Goal: Task Accomplishment & Management: Manage account settings

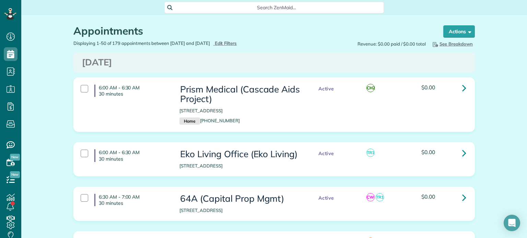
scroll to position [3, 3]
click at [237, 44] on span "Edit Filters" at bounding box center [226, 42] width 22 height 5
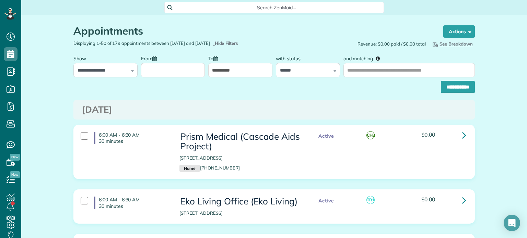
click at [189, 76] on input "From" at bounding box center [173, 70] width 64 height 14
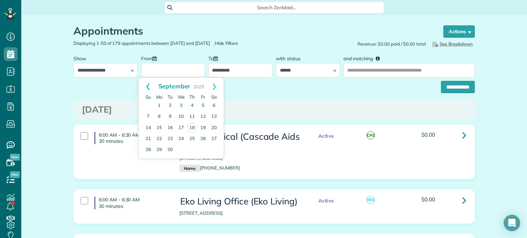
click at [142, 89] on link "Prev" at bounding box center [148, 86] width 19 height 17
click at [202, 105] on link "1" at bounding box center [203, 106] width 11 height 11
type input "**********"
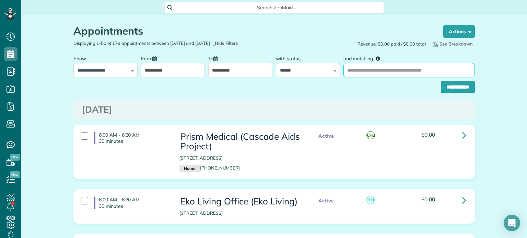
click at [369, 66] on input "and matching" at bounding box center [408, 70] width 131 height 14
type input "******"
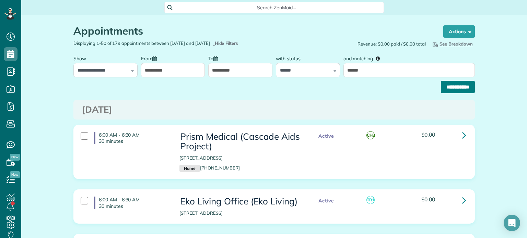
click at [441, 87] on input "**********" at bounding box center [458, 87] width 34 height 12
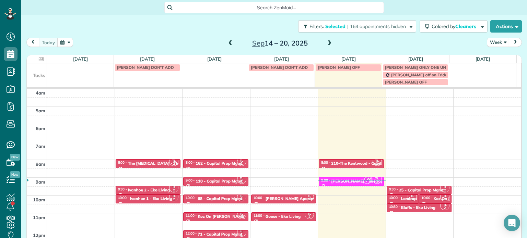
scroll to position [54, 0]
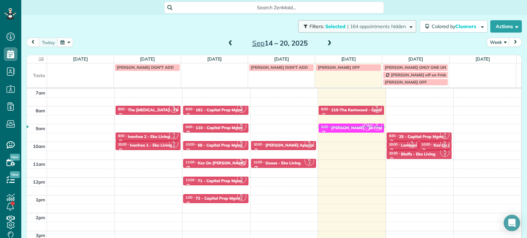
drag, startPoint x: 0, startPoint y: 0, endPoint x: 351, endPoint y: 25, distance: 351.9
click at [351, 25] on span "| 164 appointments hidden" at bounding box center [376, 26] width 59 height 6
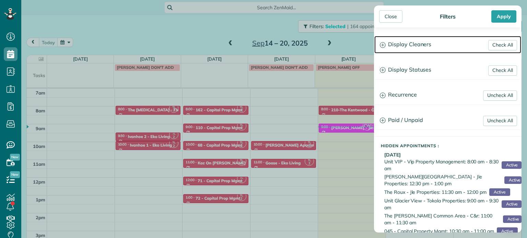
click at [413, 46] on h3 "Display Cleaners" at bounding box center [447, 44] width 147 height 17
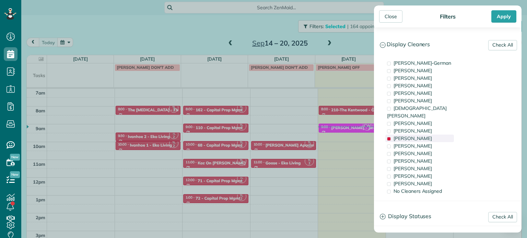
click at [421, 136] on span "[PERSON_NAME]" at bounding box center [413, 139] width 38 height 6
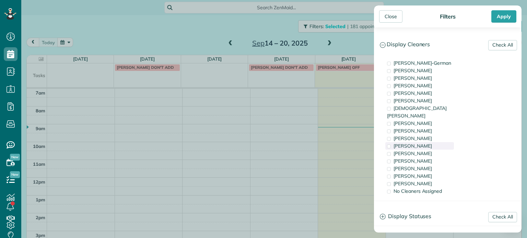
click at [420, 142] on div "[PERSON_NAME]" at bounding box center [419, 146] width 69 height 8
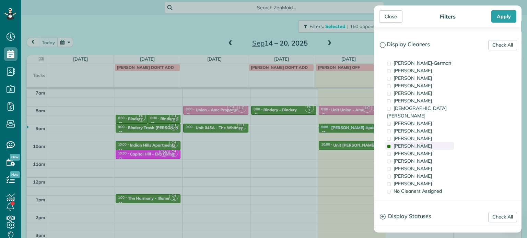
click at [420, 142] on div "[PERSON_NAME]" at bounding box center [419, 146] width 69 height 8
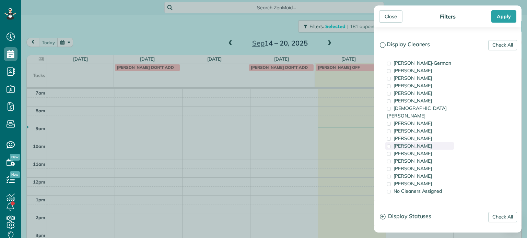
click at [425, 142] on div "[PERSON_NAME]" at bounding box center [419, 146] width 69 height 8
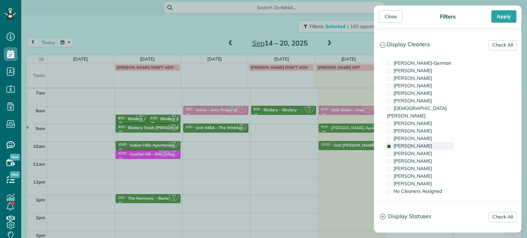
click at [425, 142] on div "[PERSON_NAME]" at bounding box center [419, 146] width 69 height 8
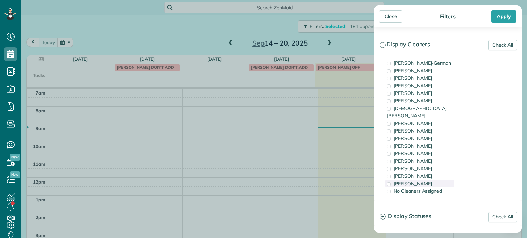
click at [417, 181] on span "[PERSON_NAME]" at bounding box center [413, 184] width 38 height 6
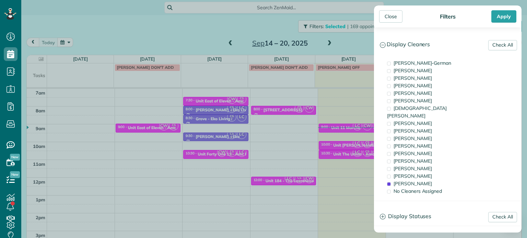
click at [341, 122] on div "Close Filters Apply Check All Display Cleaners [PERSON_NAME]-German [PERSON_NAM…" at bounding box center [263, 119] width 527 height 238
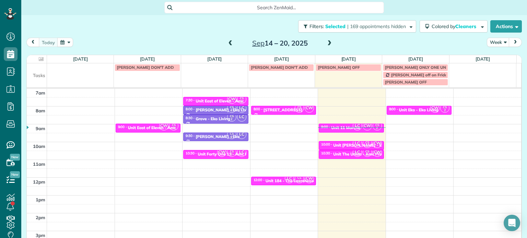
click at [410, 129] on div "4am 5am 6am 7am 8am 9am 10am 11am 12pm 1pm 2pm 3pm 4pm 5pm CW CS 2 9:00 - 9:30 …" at bounding box center [274, 159] width 494 height 249
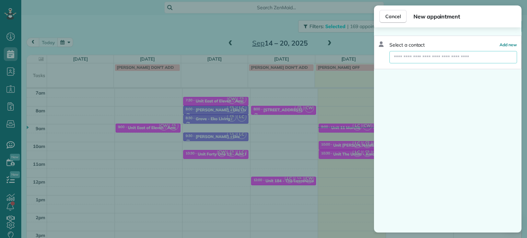
click at [456, 59] on input "text" at bounding box center [453, 57] width 128 height 12
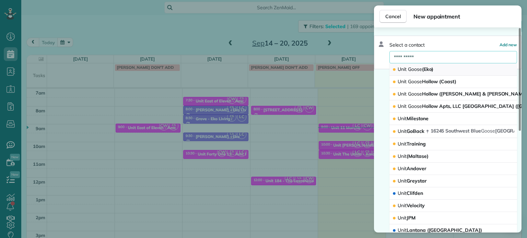
type input "**********"
click at [438, 67] on button "Unit Goose (Eko)" at bounding box center [453, 69] width 128 height 12
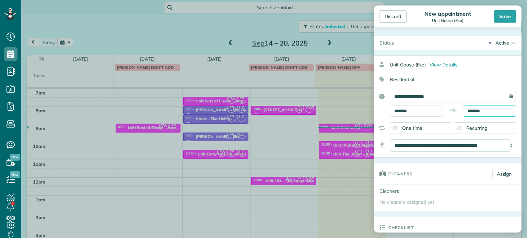
click at [470, 109] on input "*******" at bounding box center [489, 111] width 53 height 12
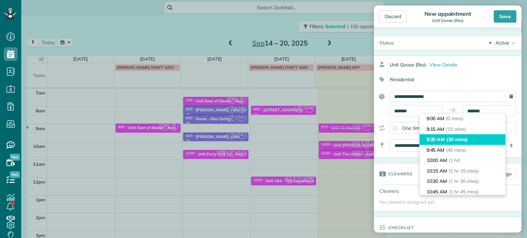
type input "*******"
click at [462, 144] on li "9:30 AM (30 mins)" at bounding box center [463, 139] width 86 height 11
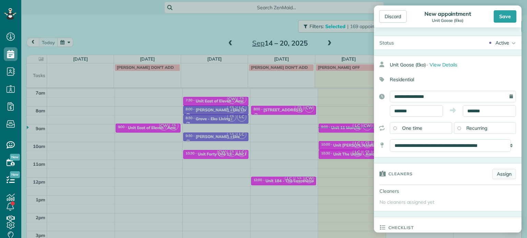
click at [497, 178] on link "Assign" at bounding box center [504, 174] width 24 height 10
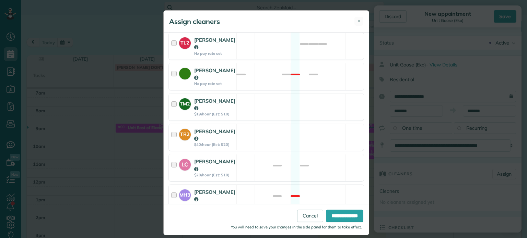
scroll to position [371, 0]
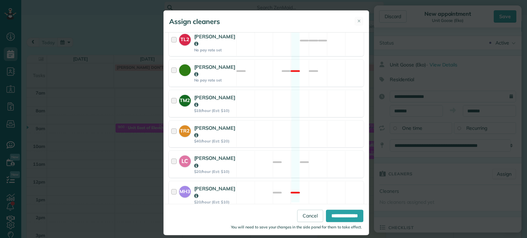
click at [283, 212] on div "CS2 [PERSON_NAME] $20/hour (Est: $10) Available" at bounding box center [266, 225] width 195 height 27
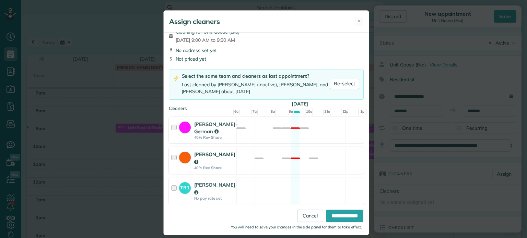
scroll to position [0, 0]
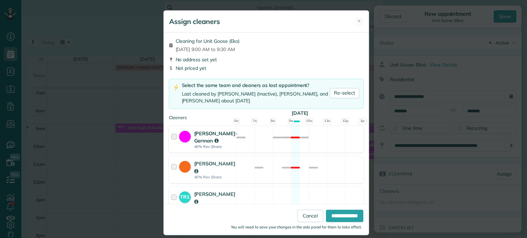
click at [313, 144] on div "[PERSON_NAME]-German 40% Rev Share Not available" at bounding box center [266, 139] width 195 height 27
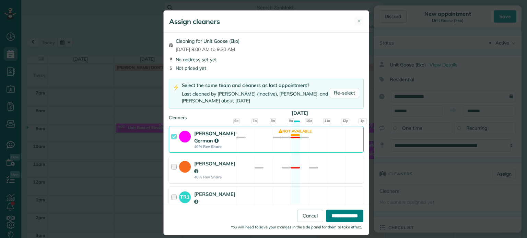
click at [339, 214] on input "**********" at bounding box center [344, 216] width 37 height 12
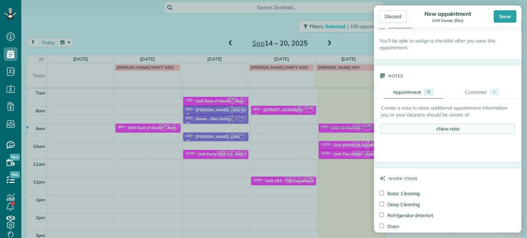
scroll to position [240, 0]
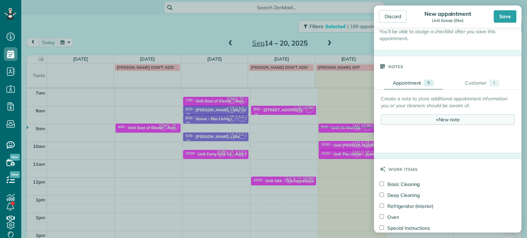
click at [466, 119] on div "+ New note" at bounding box center [448, 120] width 134 height 10
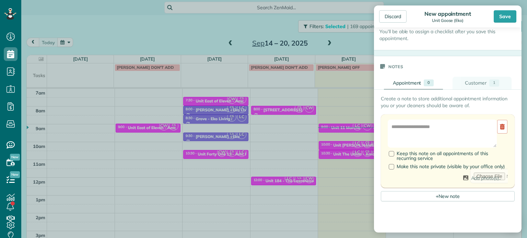
click at [489, 84] on div "1" at bounding box center [494, 83] width 10 height 7
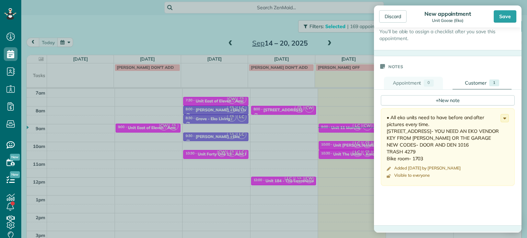
click at [408, 86] on link "Appointment 0" at bounding box center [413, 83] width 59 height 13
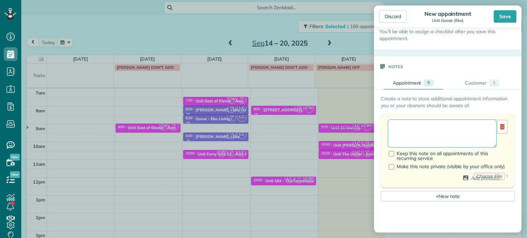
click at [434, 131] on textarea at bounding box center [442, 134] width 109 height 28
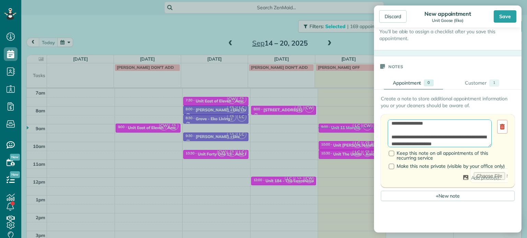
scroll to position [10, 0]
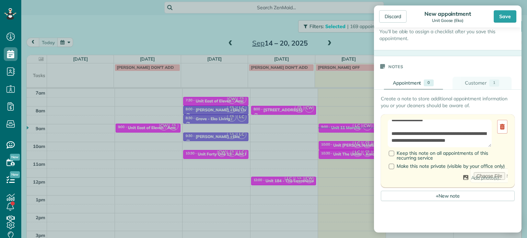
click at [480, 85] on div "Customer" at bounding box center [476, 83] width 22 height 7
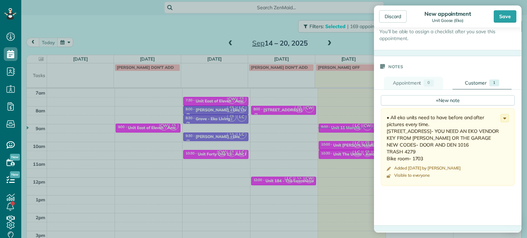
click at [402, 84] on div "Appointment" at bounding box center [407, 83] width 28 height 7
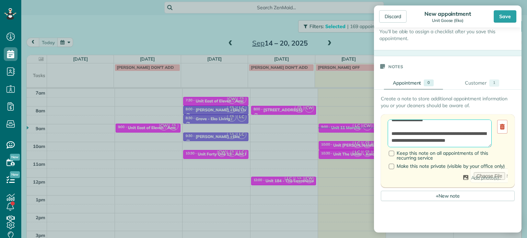
click at [455, 143] on textarea "**********" at bounding box center [440, 134] width 104 height 28
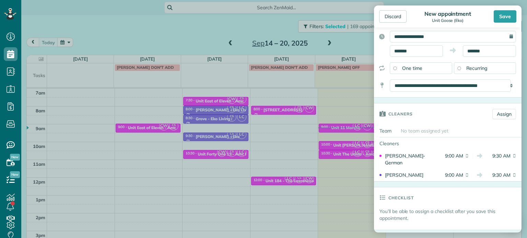
scroll to position [0, 0]
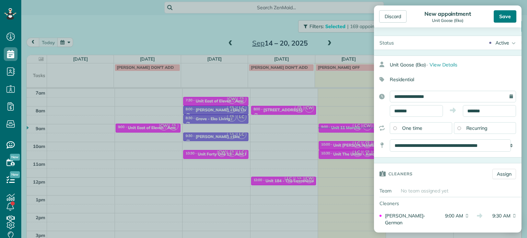
type textarea "**********"
click at [504, 16] on div "Save" at bounding box center [505, 16] width 23 height 12
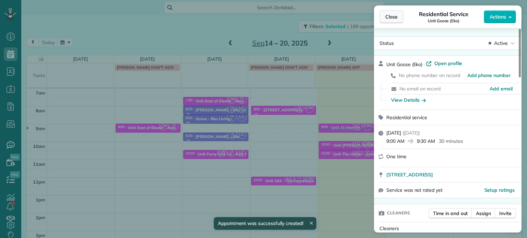
click at [391, 20] on span "Close" at bounding box center [391, 16] width 12 height 7
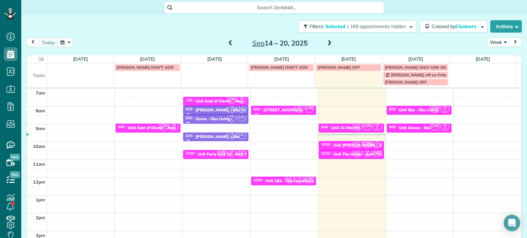
click at [347, 33] on div "Filters: Selected | 169 appointments hidden Colored by Cleaners Color by Cleane…" at bounding box center [274, 26] width 506 height 23
click at [348, 30] on button "Filters: Selected | 169 appointments hidden" at bounding box center [357, 26] width 118 height 12
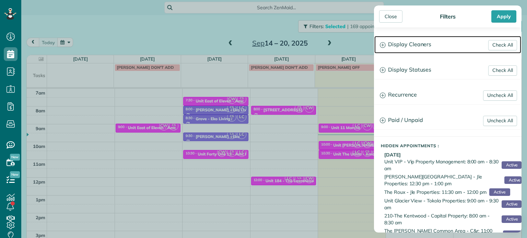
click at [397, 50] on h3 "Display Cleaners" at bounding box center [447, 44] width 147 height 17
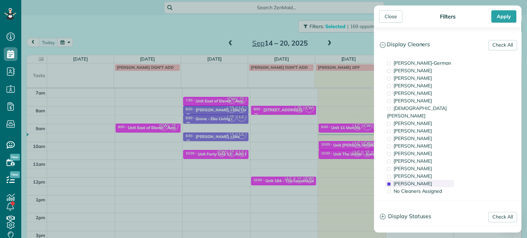
click at [424, 180] on div "[PERSON_NAME]" at bounding box center [419, 184] width 69 height 8
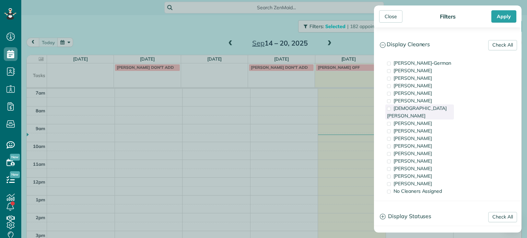
click at [423, 107] on span "[DEMOGRAPHIC_DATA][PERSON_NAME]" at bounding box center [417, 112] width 60 height 14
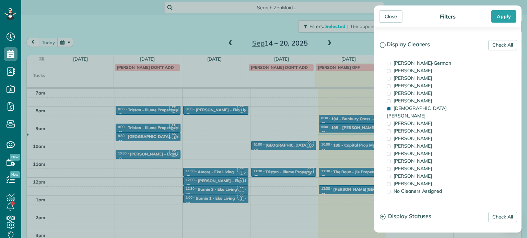
click at [227, 176] on div "Close Filters Apply Check All Display Cleaners [PERSON_NAME]-German [PERSON_NAM…" at bounding box center [263, 119] width 527 height 238
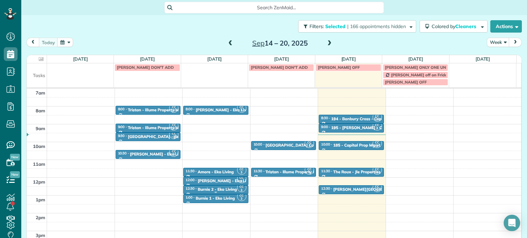
click at [220, 189] on div "Burnie 2 - Eko Living" at bounding box center [217, 189] width 39 height 5
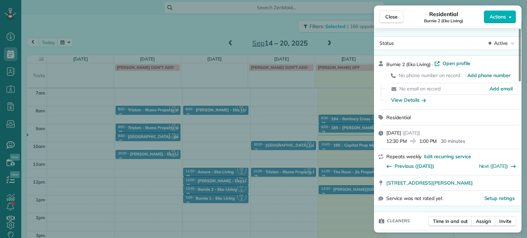
click at [141, 26] on div "Close Residential Burnie 2 (Eko Living) Actions Status Active Burnie 2 (Eko Liv…" at bounding box center [263, 119] width 527 height 238
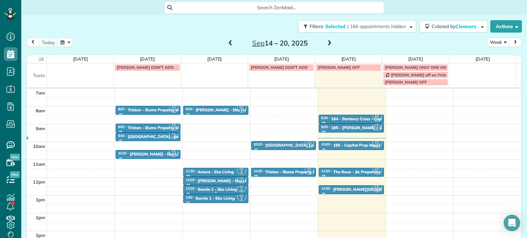
click at [211, 191] on div "Burnie 2 - Eko Living" at bounding box center [217, 189] width 39 height 5
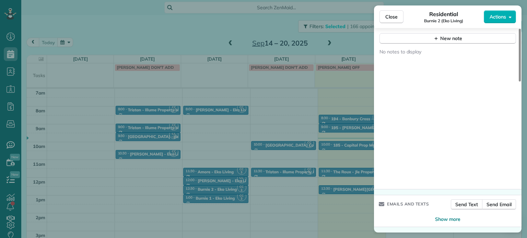
scroll to position [517, 0]
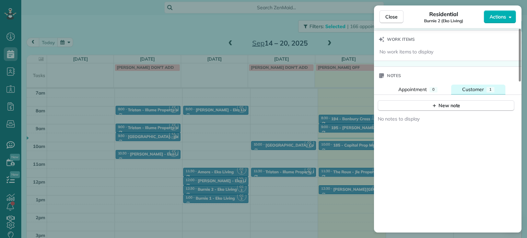
click at [481, 90] on span "Customer" at bounding box center [473, 89] width 22 height 6
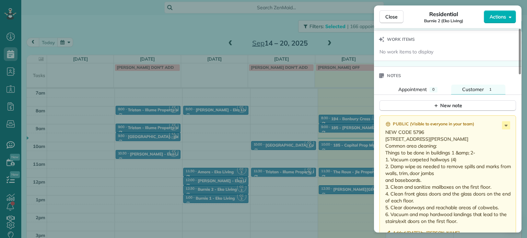
scroll to position [552, 0]
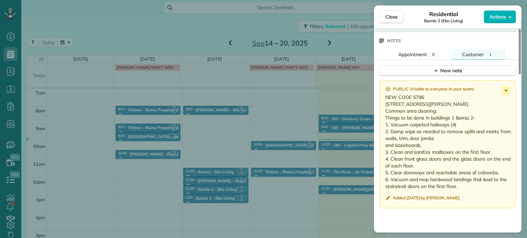
click at [348, 40] on div "Close Residential Burnie 2 (Eko Living) Actions Status Active Burnie 2 (Eko Liv…" at bounding box center [263, 119] width 527 height 238
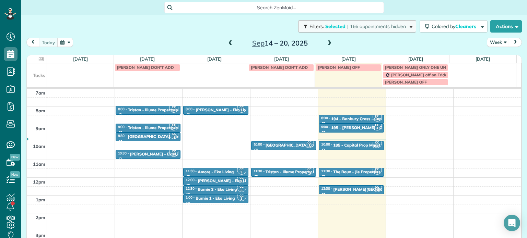
click at [347, 28] on span "| 166 appointments hidden" at bounding box center [376, 26] width 59 height 6
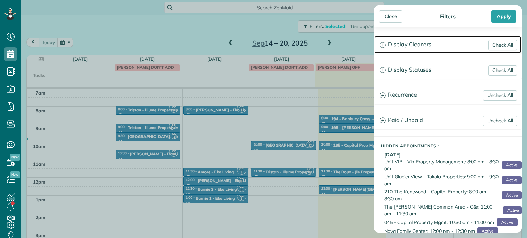
click at [413, 49] on h3 "Display Cleaners" at bounding box center [447, 44] width 147 height 17
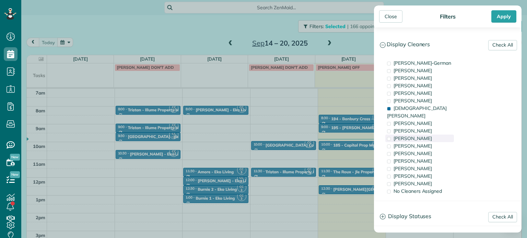
click at [427, 136] on span "[PERSON_NAME]" at bounding box center [413, 139] width 38 height 6
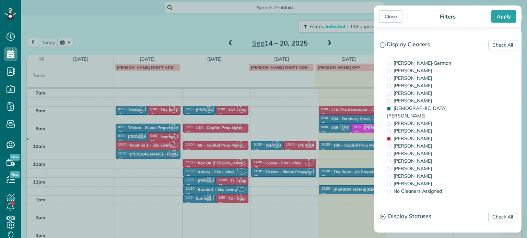
click at [303, 158] on div "Close Filters Apply Check All Display Cleaners [PERSON_NAME]-German [PERSON_NAM…" at bounding box center [263, 119] width 527 height 238
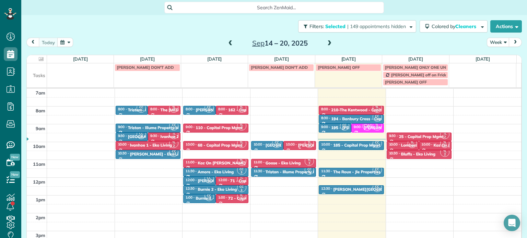
click at [305, 146] on small "2" at bounding box center [309, 146] width 9 height 7
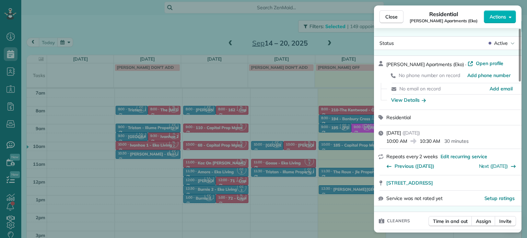
click at [345, 39] on div "Close Residential [PERSON_NAME] Apartments (Eko) Actions Status Active [PERSON_…" at bounding box center [263, 119] width 527 height 238
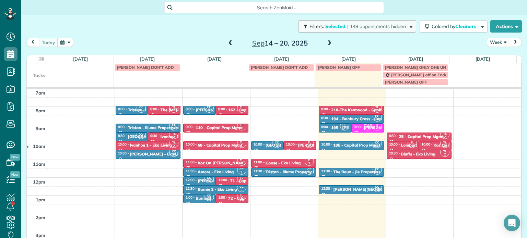
click at [347, 29] on span "| 149 appointments hidden" at bounding box center [376, 26] width 59 height 6
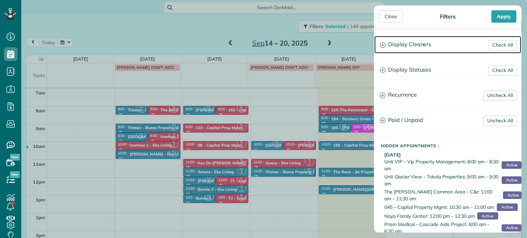
click at [414, 46] on h3 "Display Cleaners" at bounding box center [447, 44] width 147 height 17
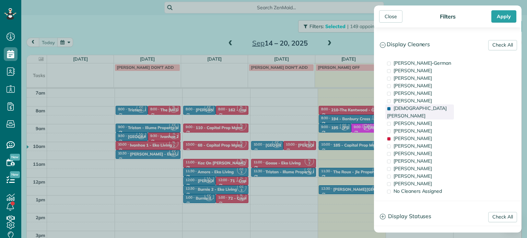
click at [416, 108] on span "[DEMOGRAPHIC_DATA][PERSON_NAME]" at bounding box center [417, 112] width 60 height 14
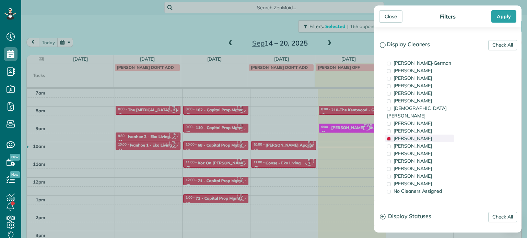
click at [423, 136] on span "[PERSON_NAME]" at bounding box center [413, 139] width 38 height 6
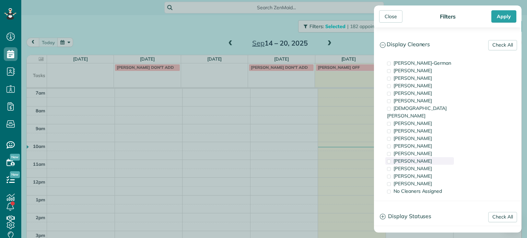
click at [431, 157] on div "[PERSON_NAME]" at bounding box center [419, 161] width 69 height 8
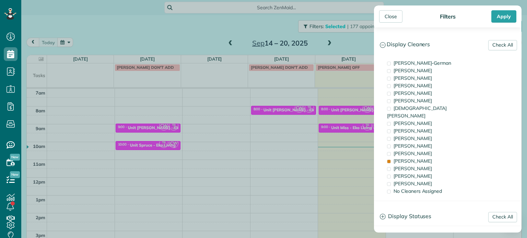
click at [351, 130] on div "Close Filters Apply Check All Display Cleaners [PERSON_NAME]-German [PERSON_NAM…" at bounding box center [263, 119] width 527 height 238
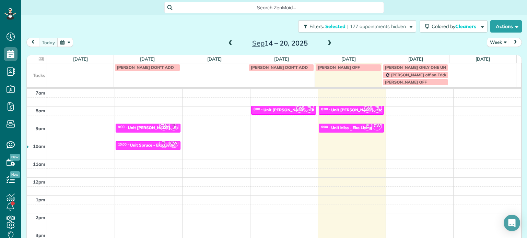
click at [350, 126] on div "Unit Miss - Eko Living" at bounding box center [351, 128] width 41 height 5
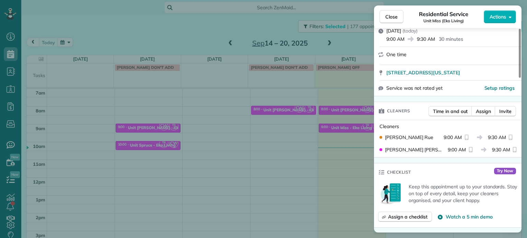
scroll to position [68, 0]
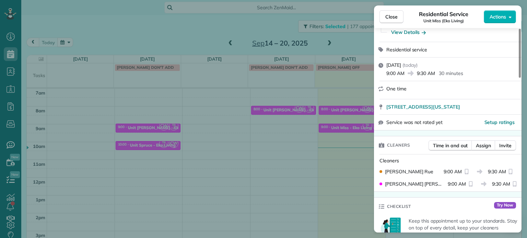
click at [336, 40] on div "Close Residential Service Unit Miss (Eko Living) Actions Status Active Unit Mis…" at bounding box center [263, 119] width 527 height 238
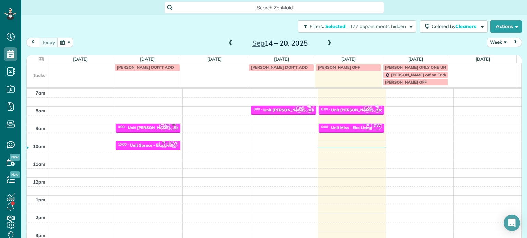
click at [327, 42] on span at bounding box center [330, 43] width 8 height 6
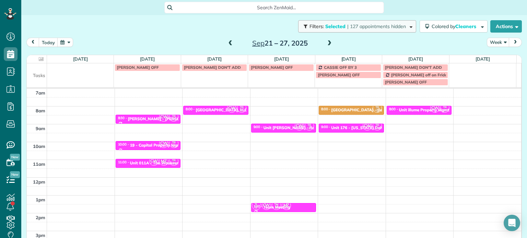
click at [357, 27] on span "| 127 appointments hidden" at bounding box center [376, 26] width 59 height 6
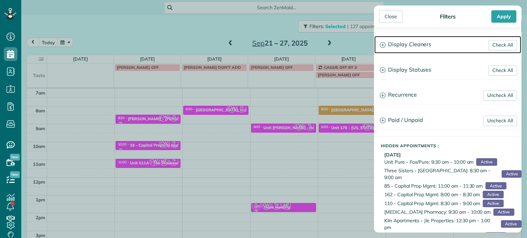
click at [398, 39] on h3 "Display Cleaners" at bounding box center [447, 44] width 147 height 17
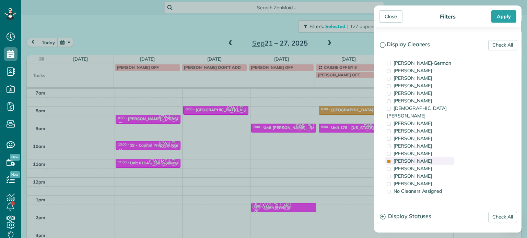
click at [432, 157] on div "[PERSON_NAME]" at bounding box center [419, 161] width 69 height 8
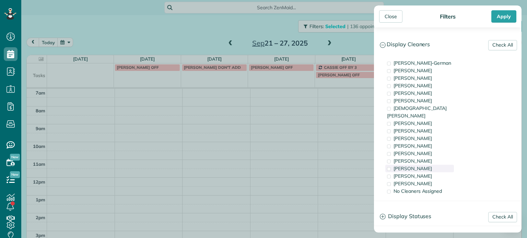
click at [437, 165] on div "[PERSON_NAME]" at bounding box center [419, 169] width 69 height 8
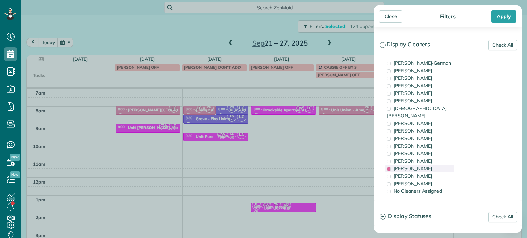
click at [437, 165] on div "[PERSON_NAME]" at bounding box center [419, 169] width 69 height 8
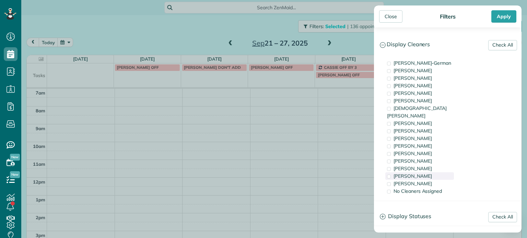
click at [434, 173] on div "[PERSON_NAME]" at bounding box center [419, 177] width 69 height 8
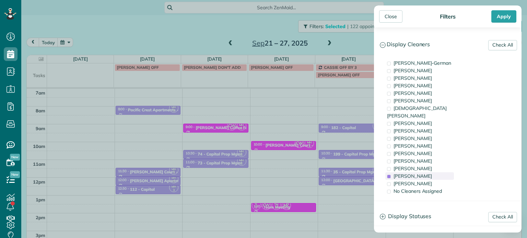
click at [434, 173] on div "[PERSON_NAME]" at bounding box center [419, 177] width 69 height 8
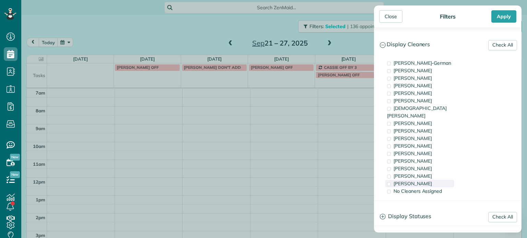
click at [432, 180] on div "[PERSON_NAME]" at bounding box center [419, 184] width 69 height 8
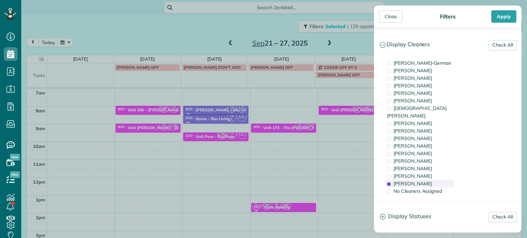
click at [432, 180] on div "[PERSON_NAME]" at bounding box center [419, 184] width 69 height 8
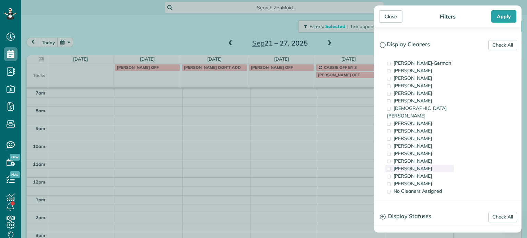
click at [432, 165] on div "[PERSON_NAME]" at bounding box center [419, 169] width 69 height 8
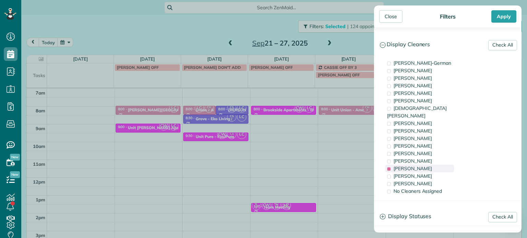
click at [437, 165] on div "[PERSON_NAME]" at bounding box center [419, 169] width 69 height 8
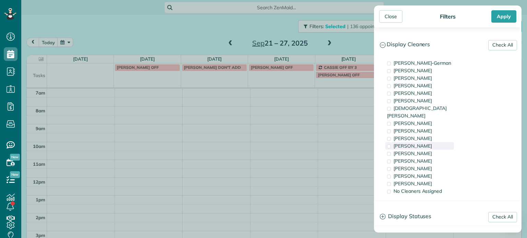
click at [434, 142] on div "[PERSON_NAME]" at bounding box center [419, 146] width 69 height 8
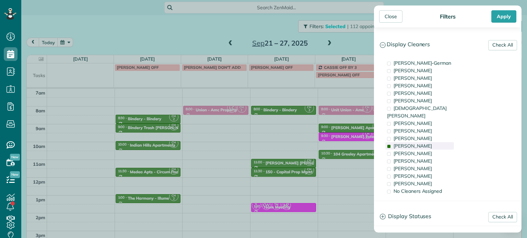
click at [434, 142] on div "[PERSON_NAME]" at bounding box center [419, 146] width 69 height 8
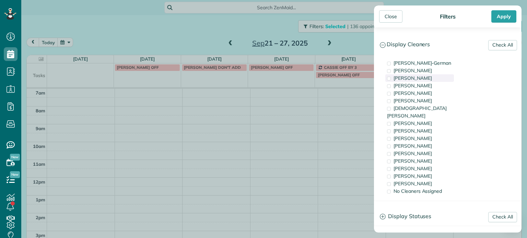
click at [420, 79] on span "[PERSON_NAME]" at bounding box center [413, 78] width 38 height 6
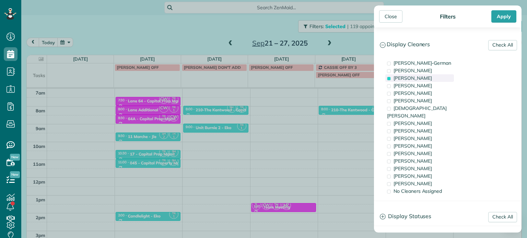
click at [420, 79] on span "[PERSON_NAME]" at bounding box center [413, 78] width 38 height 6
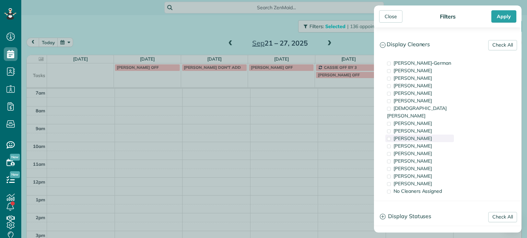
click at [428, 135] on div "[PERSON_NAME]" at bounding box center [419, 139] width 69 height 8
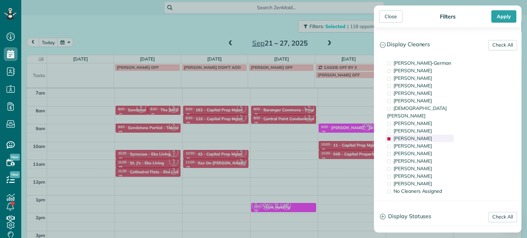
click at [428, 135] on div "[PERSON_NAME]" at bounding box center [419, 139] width 69 height 8
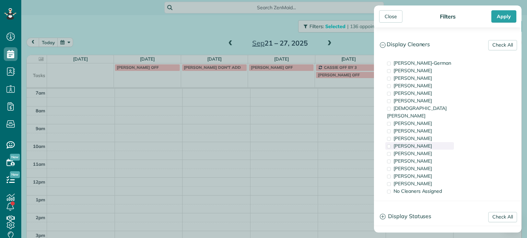
click at [430, 142] on div "[PERSON_NAME]" at bounding box center [419, 146] width 69 height 8
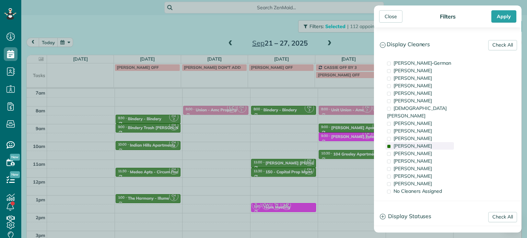
click at [430, 142] on div "[PERSON_NAME]" at bounding box center [419, 146] width 69 height 8
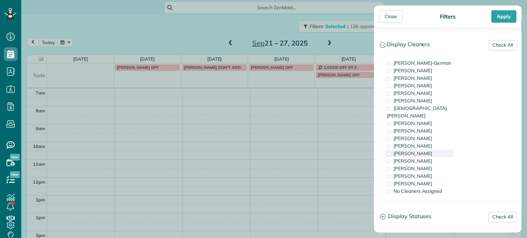
click at [432, 150] on div "[PERSON_NAME]" at bounding box center [419, 154] width 69 height 8
click at [432, 157] on div "[PERSON_NAME]" at bounding box center [419, 161] width 69 height 8
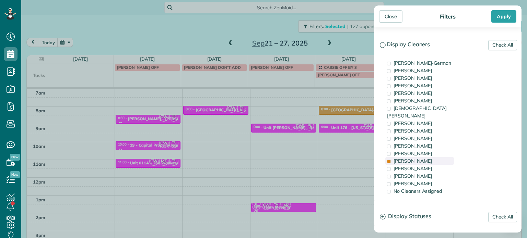
click at [432, 157] on div "[PERSON_NAME]" at bounding box center [419, 161] width 69 height 8
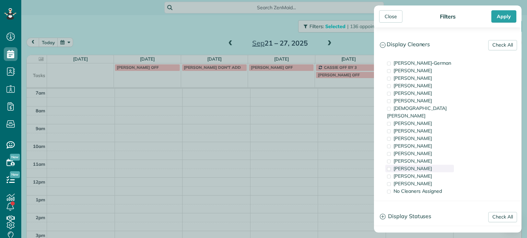
click at [423, 165] on div "[PERSON_NAME]" at bounding box center [419, 169] width 69 height 8
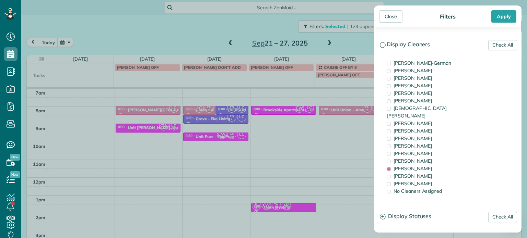
click at [256, 145] on div "Close Filters Apply Check All Display Cleaners [PERSON_NAME]-German [PERSON_NAM…" at bounding box center [263, 119] width 527 height 238
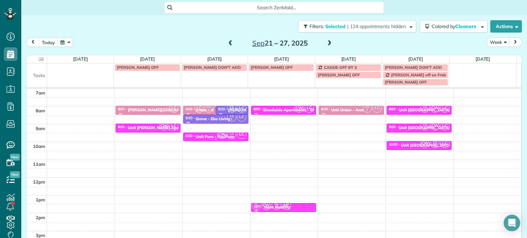
click at [207, 134] on div "Unit Pure - Fox/Pure" at bounding box center [215, 136] width 38 height 5
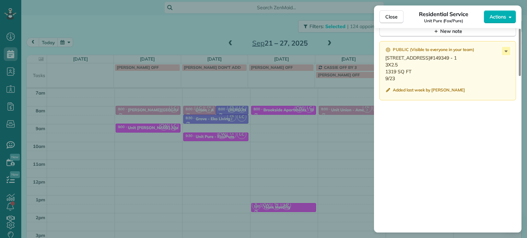
scroll to position [585, 0]
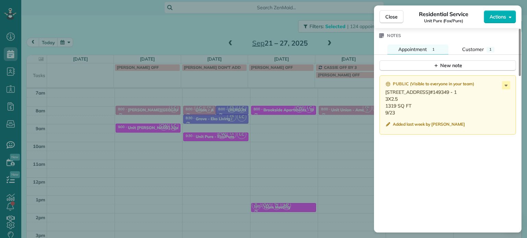
click at [230, 120] on div "Close Residential Service Unit Pure (Fox/Pure) Actions Status Active Unit Pure …" at bounding box center [263, 119] width 527 height 238
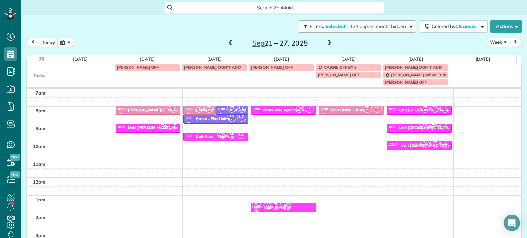
click at [347, 27] on span "| 124 appointments hidden" at bounding box center [376, 26] width 59 height 6
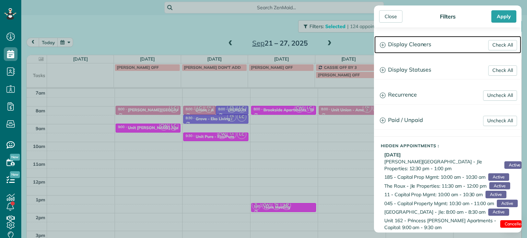
click at [426, 44] on h3 "Display Cleaners" at bounding box center [447, 44] width 147 height 17
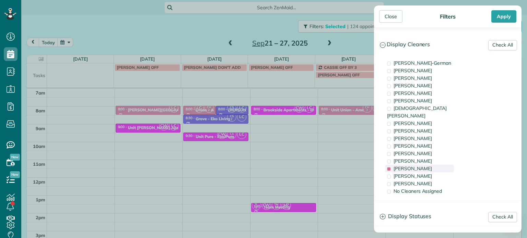
click at [447, 165] on div "[PERSON_NAME]" at bounding box center [419, 169] width 69 height 8
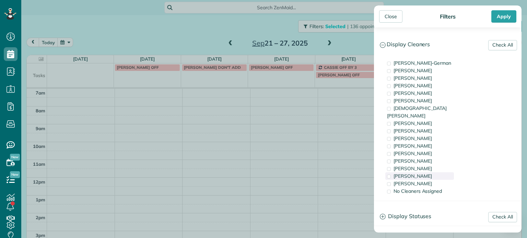
click at [447, 173] on div "[PERSON_NAME]" at bounding box center [419, 177] width 69 height 8
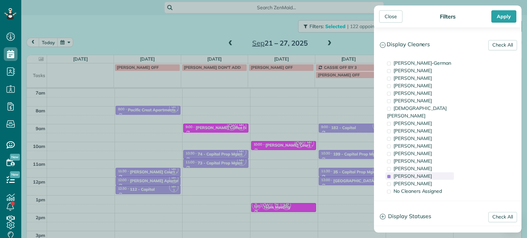
click at [448, 173] on div "[PERSON_NAME]" at bounding box center [419, 177] width 69 height 8
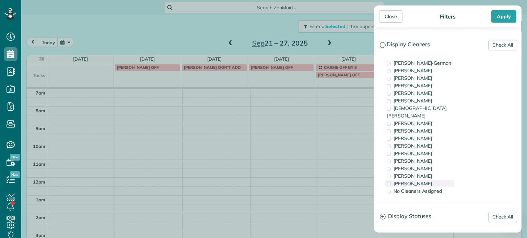
click at [445, 180] on div "[PERSON_NAME]" at bounding box center [419, 184] width 69 height 8
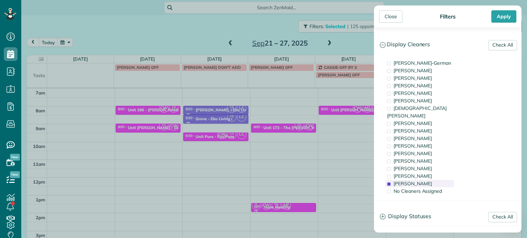
click at [445, 180] on div "[PERSON_NAME]" at bounding box center [419, 184] width 69 height 8
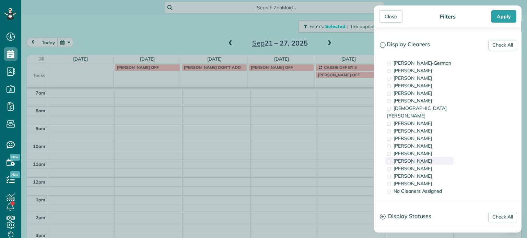
click at [442, 157] on div "[PERSON_NAME]" at bounding box center [419, 161] width 69 height 8
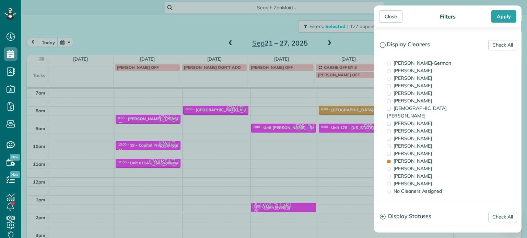
click at [254, 123] on div "Close Filters Apply Check All Display Cleaners [PERSON_NAME]-German [PERSON_NAM…" at bounding box center [263, 119] width 527 height 238
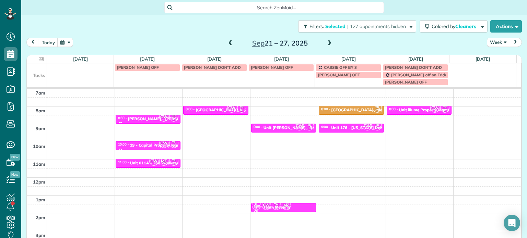
click at [229, 41] on span at bounding box center [231, 43] width 8 height 6
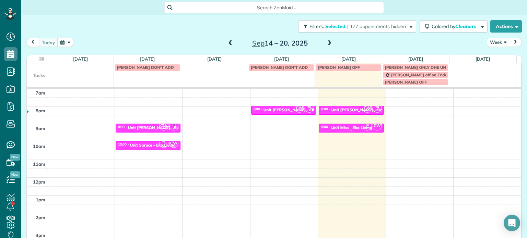
click at [349, 127] on div "Unit Miss - Eko Living" at bounding box center [351, 128] width 41 height 5
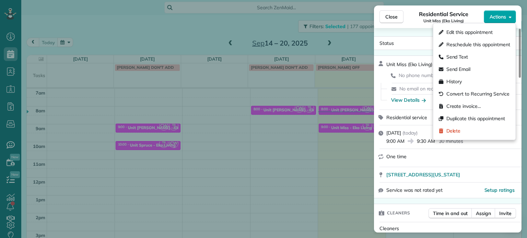
click at [501, 21] on button "Actions" at bounding box center [500, 16] width 32 height 13
click at [492, 31] on span "Edit this appointment" at bounding box center [469, 32] width 46 height 7
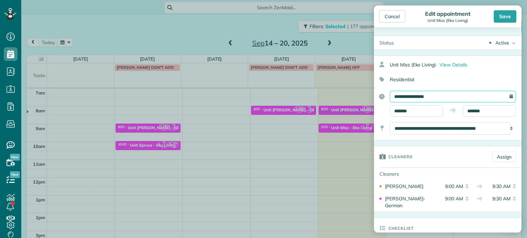
click at [439, 98] on input "**********" at bounding box center [453, 97] width 126 height 12
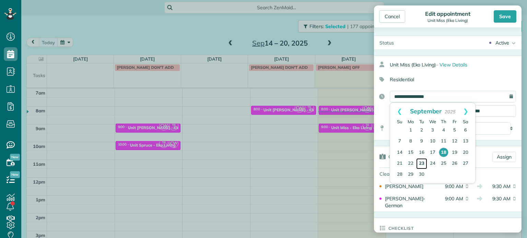
click at [423, 166] on link "23" at bounding box center [421, 164] width 11 height 11
type input "**********"
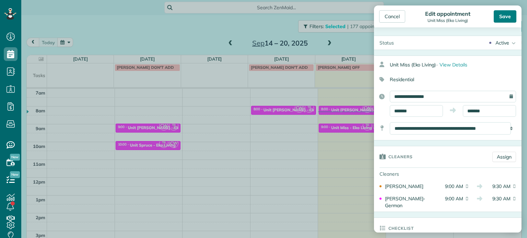
click at [509, 20] on div "Save" at bounding box center [505, 16] width 23 height 12
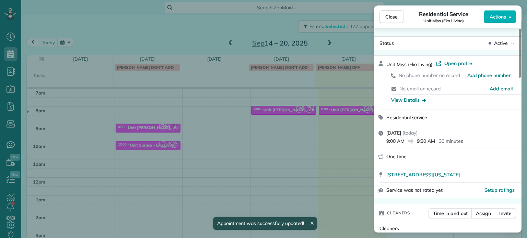
click at [349, 45] on div "Close Residential Service Unit Miss (Eko Living) Actions Status Active Unit Mis…" at bounding box center [263, 119] width 527 height 238
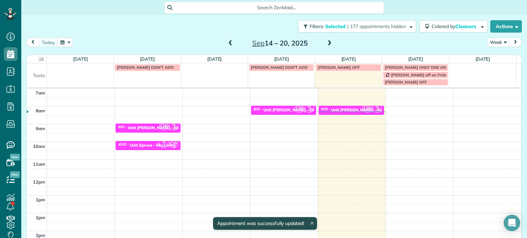
click at [326, 46] on span at bounding box center [330, 43] width 8 height 6
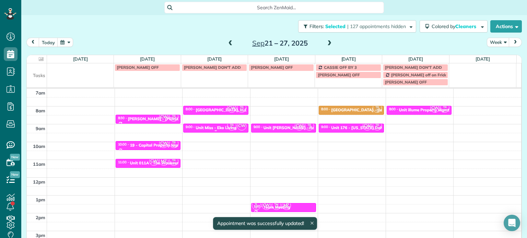
click at [213, 127] on div "Unit Miss - Eko Living" at bounding box center [216, 128] width 41 height 5
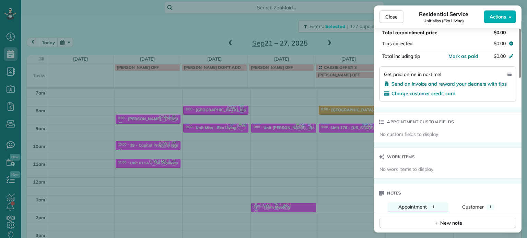
scroll to position [484, 0]
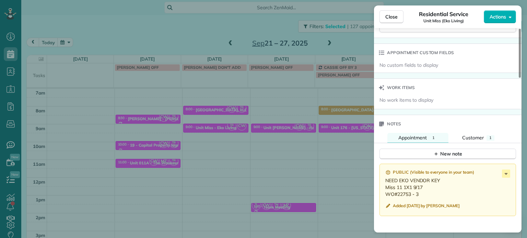
drag, startPoint x: 220, startPoint y: 149, endPoint x: 222, endPoint y: 144, distance: 5.5
click at [220, 149] on div "Close Residential Service Unit Miss (Eko Living) Actions Status Active Unit Mis…" at bounding box center [263, 119] width 527 height 238
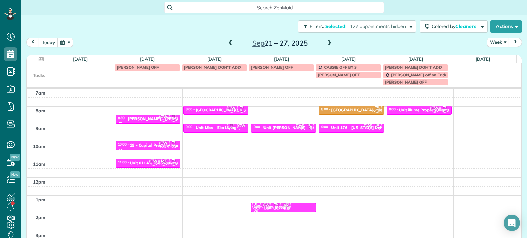
click at [221, 126] on div "Unit Miss - Eko Living" at bounding box center [216, 128] width 41 height 5
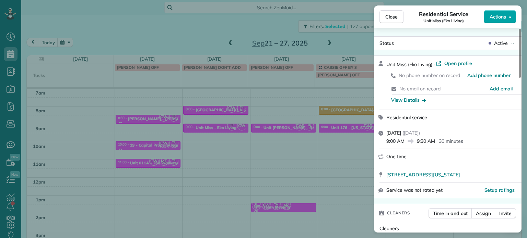
click at [509, 19] on icon "button" at bounding box center [510, 16] width 3 height 5
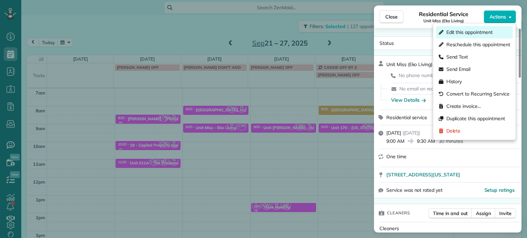
click at [477, 33] on span "Edit this appointment" at bounding box center [469, 32] width 46 height 7
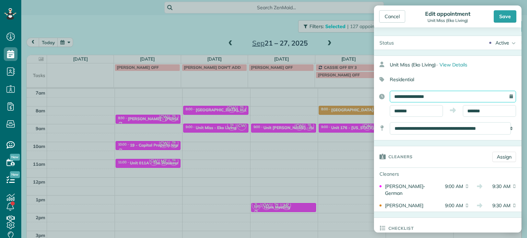
click at [454, 97] on input "**********" at bounding box center [453, 97] width 126 height 12
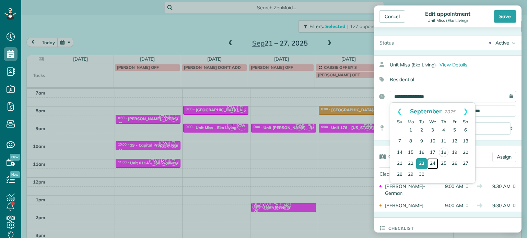
click at [433, 165] on link "24" at bounding box center [432, 164] width 11 height 11
type input "**********"
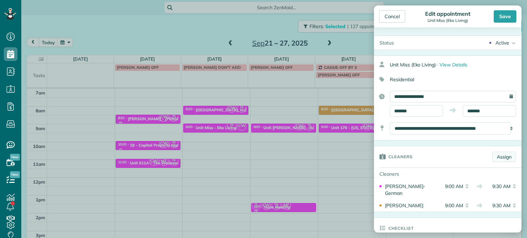
click at [502, 157] on link "Assign" at bounding box center [504, 157] width 24 height 10
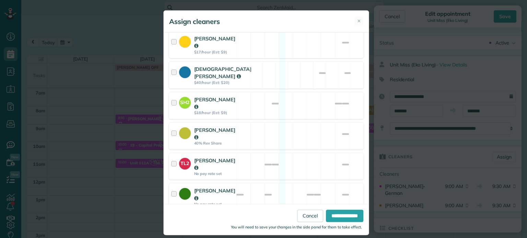
scroll to position [364, 0]
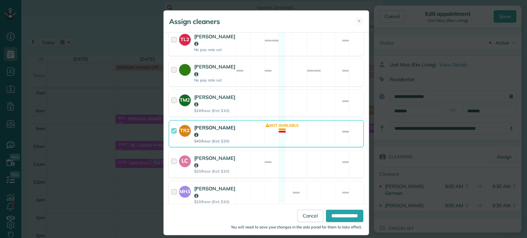
click at [291, 122] on div "TR2 [PERSON_NAME] $40/hour (Est: $20) Not available" at bounding box center [266, 133] width 195 height 27
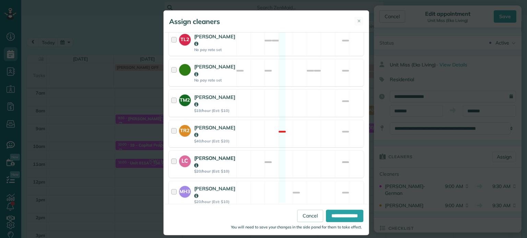
click at [296, 151] on div "LC [PERSON_NAME] $20/hour (Est: $10) Available" at bounding box center [266, 164] width 195 height 27
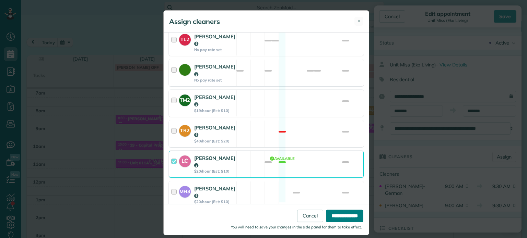
click at [338, 219] on input "**********" at bounding box center [344, 216] width 37 height 12
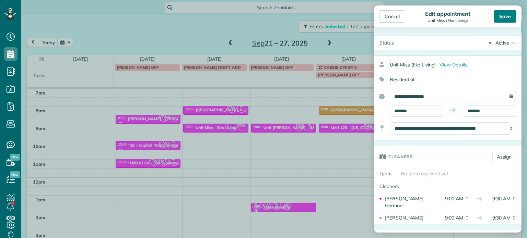
click at [505, 18] on div "Save" at bounding box center [505, 16] width 23 height 12
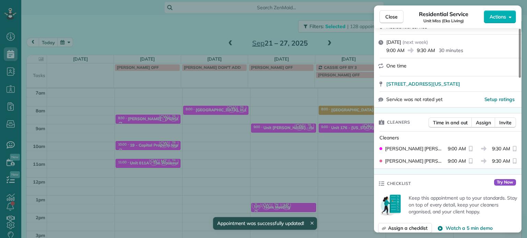
scroll to position [103, 0]
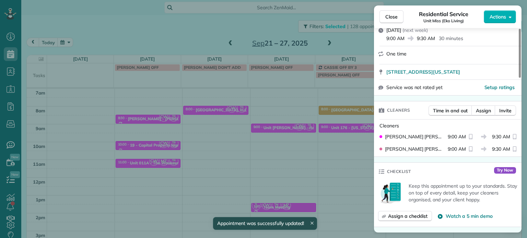
click at [217, 37] on div "Close Residential Service Unit Miss (Eko Living) Actions Status Active Unit Mis…" at bounding box center [263, 119] width 527 height 238
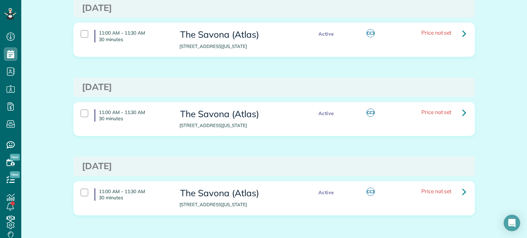
scroll to position [320, 0]
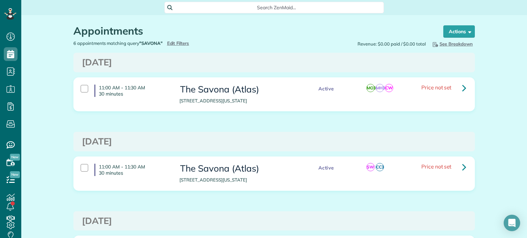
click at [182, 40] on div "6 appointments matching query "SAVONA" Hide Filters Edit Filters" at bounding box center [171, 43] width 206 height 7
click at [182, 42] on span "Edit Filters" at bounding box center [178, 42] width 22 height 5
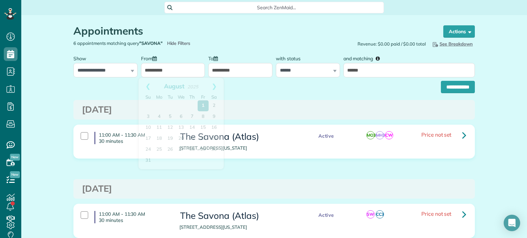
click at [174, 63] on input "**********" at bounding box center [173, 70] width 64 height 14
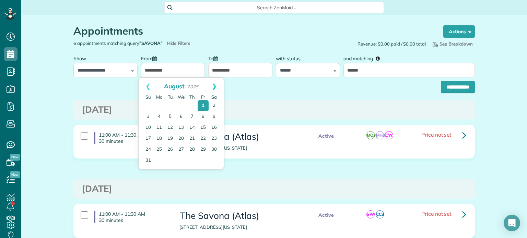
click at [216, 86] on link "Next" at bounding box center [214, 86] width 19 height 17
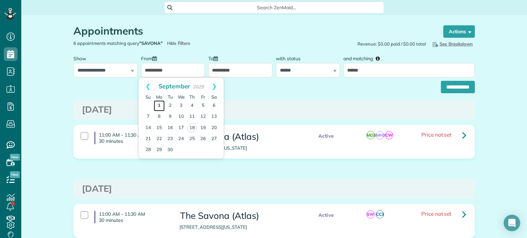
click at [162, 102] on link "1" at bounding box center [159, 106] width 11 height 11
type input "**********"
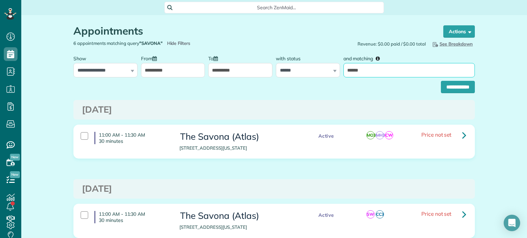
drag, startPoint x: 375, startPoint y: 70, endPoint x: 346, endPoint y: 73, distance: 28.9
click at [346, 73] on input "******" at bounding box center [408, 70] width 131 height 14
click at [316, 66] on select "**********" at bounding box center [308, 70] width 64 height 14
select select
click at [276, 63] on select "**********" at bounding box center [308, 70] width 64 height 14
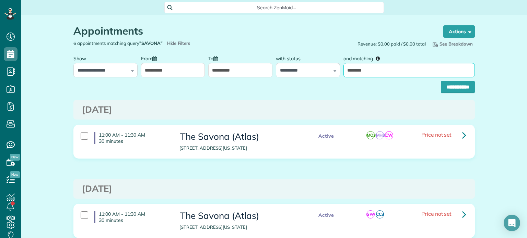
type input "********"
click at [441, 81] on input "**********" at bounding box center [458, 87] width 34 height 12
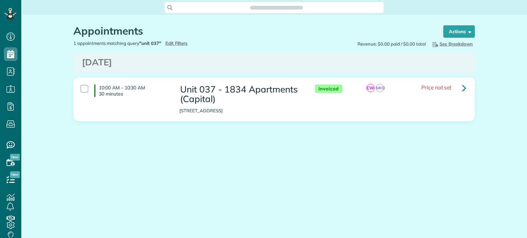
scroll to position [3, 3]
click at [465, 90] on icon at bounding box center [464, 88] width 4 height 12
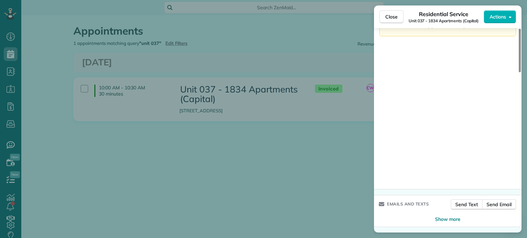
scroll to position [578, 0]
